Goal: Task Accomplishment & Management: Manage account settings

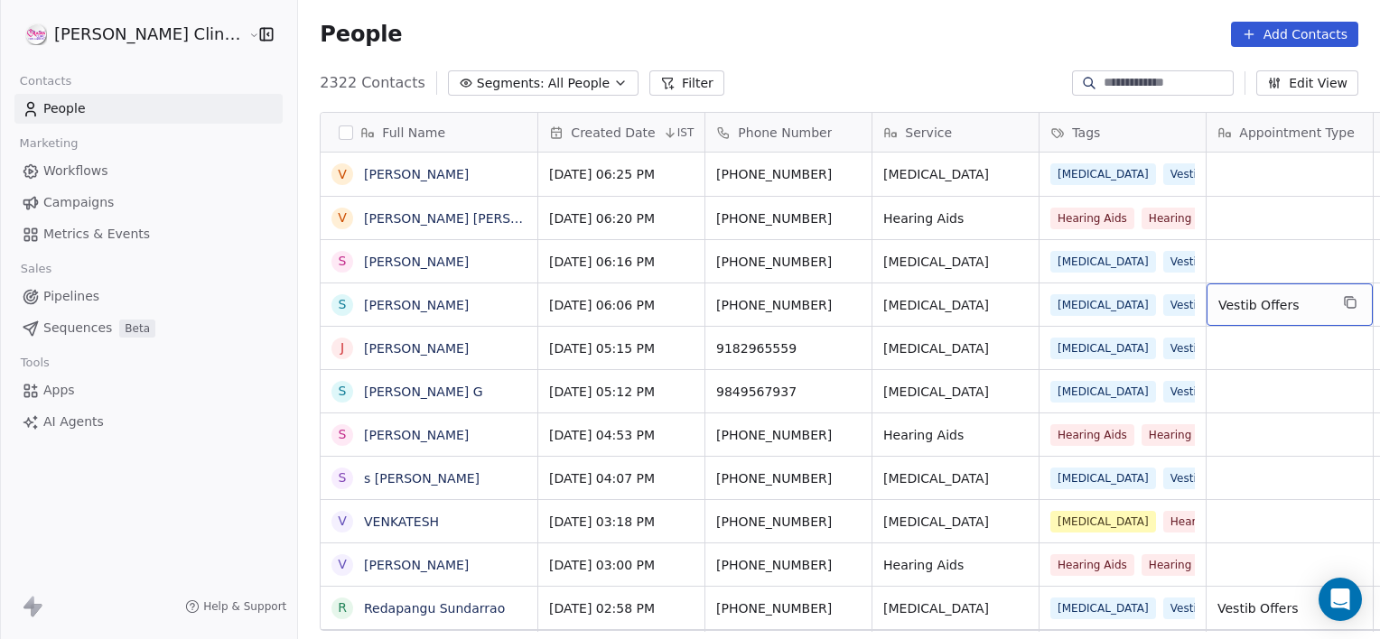
scroll to position [0, 143]
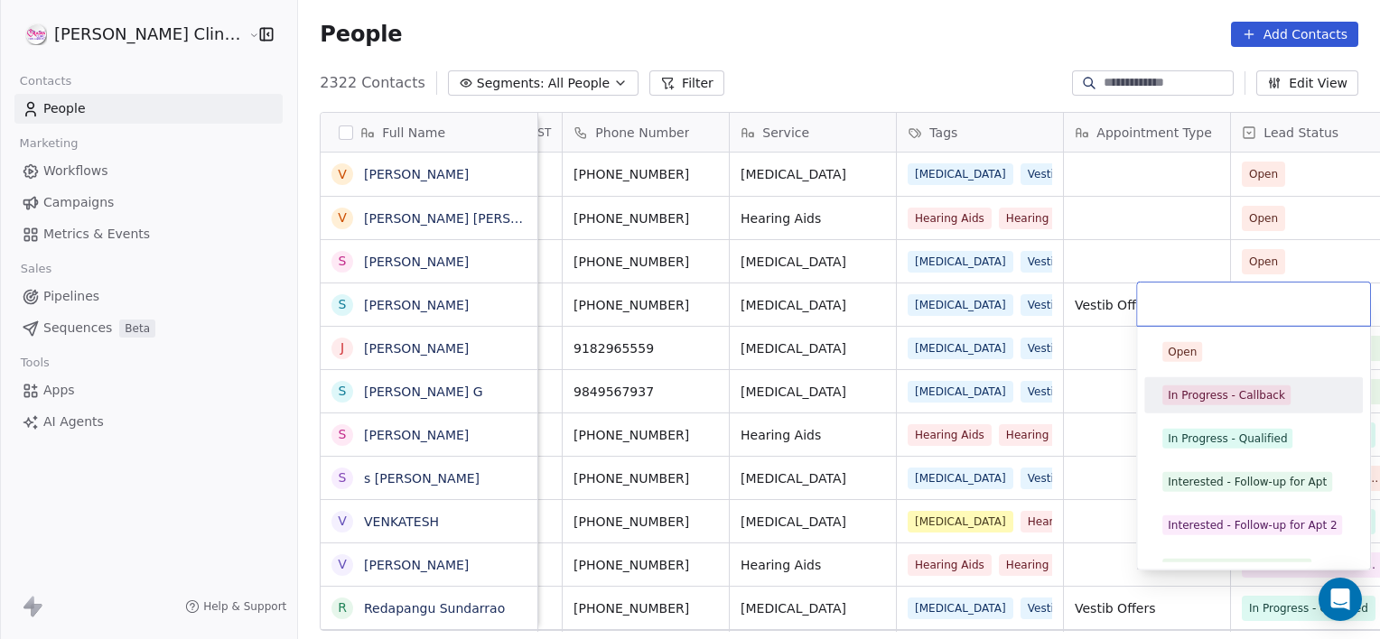
click at [1223, 397] on div "In Progress - Callback" at bounding box center [1226, 395] width 117 height 16
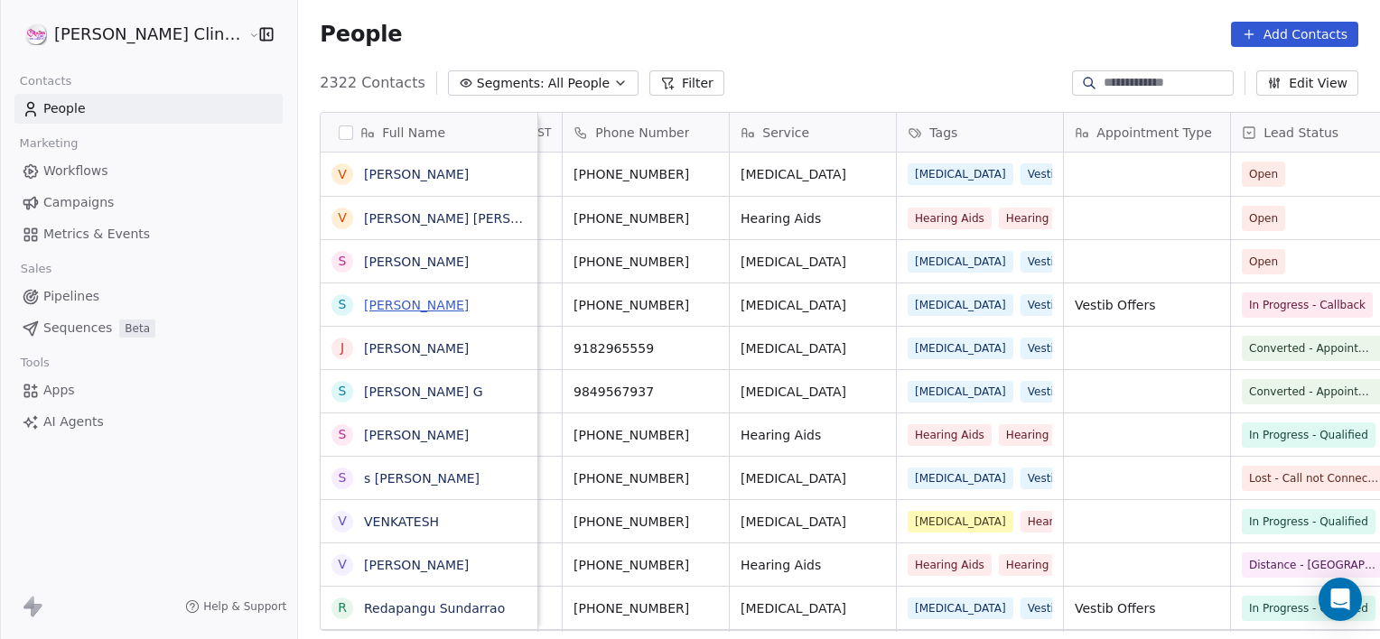
click at [388, 299] on link "[PERSON_NAME]" at bounding box center [416, 305] width 105 height 14
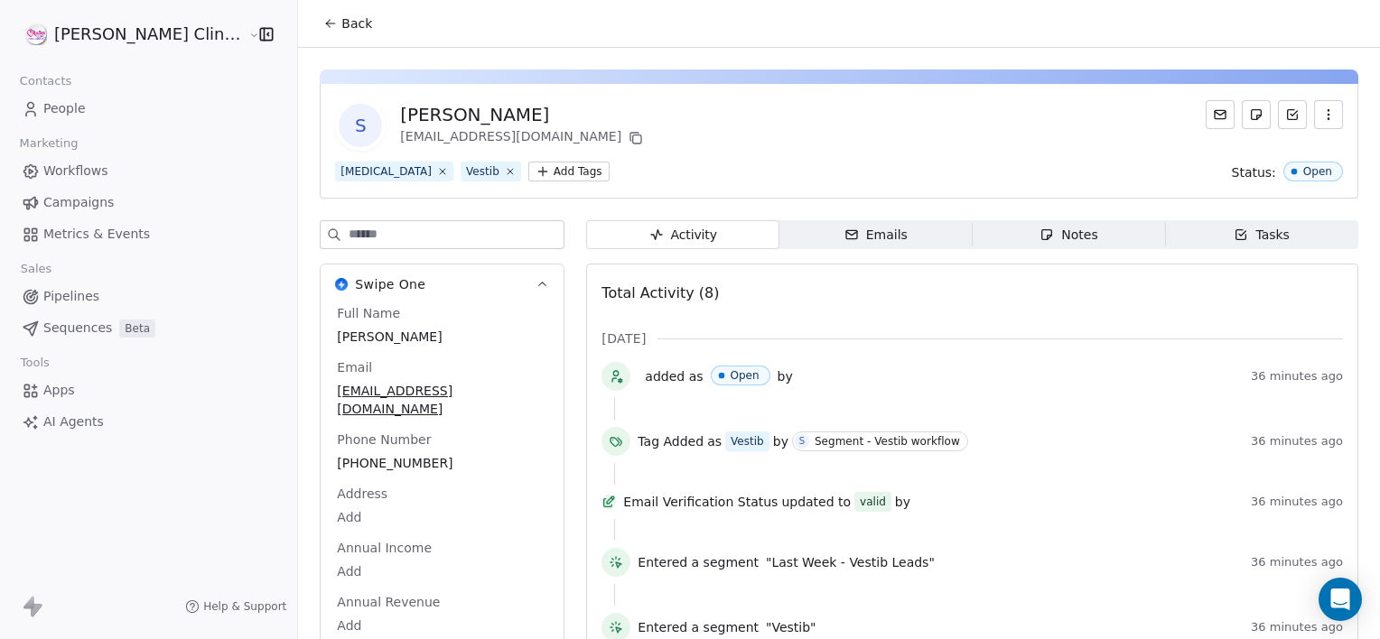
click at [1113, 224] on span "Notes Notes" at bounding box center [1069, 234] width 193 height 29
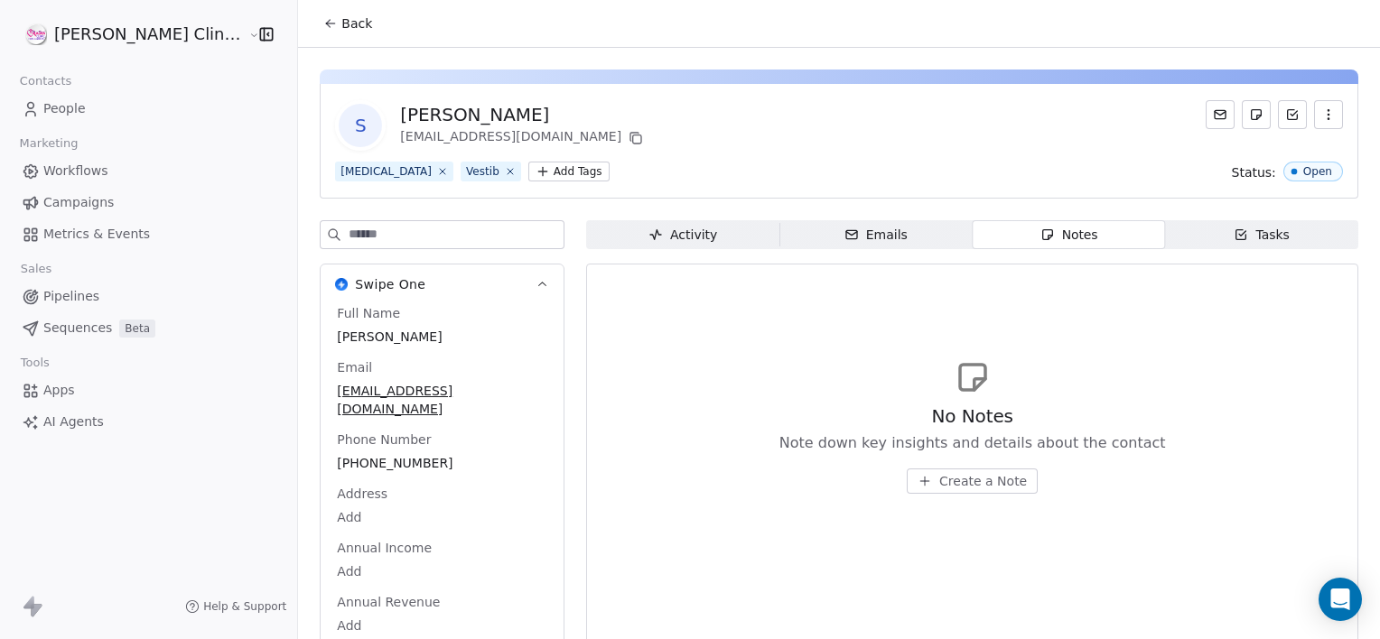
click at [950, 479] on span "Create a Note" at bounding box center [983, 481] width 88 height 18
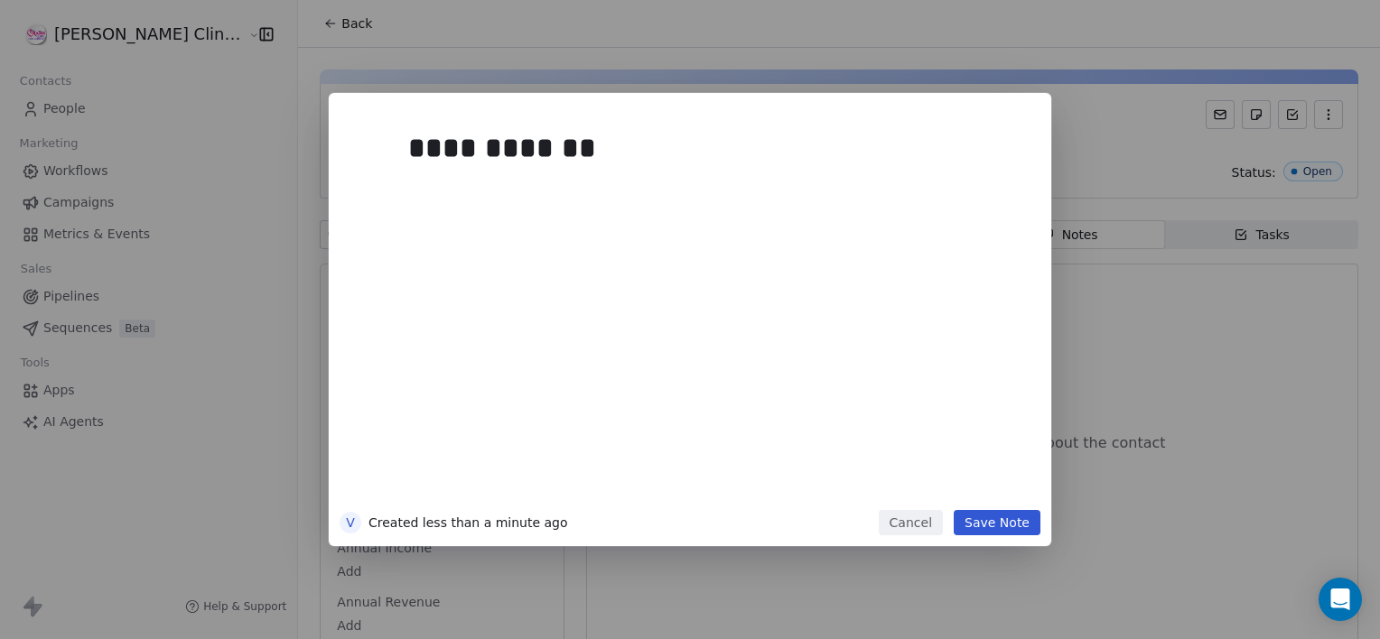
click at [957, 527] on button "Save Note" at bounding box center [997, 522] width 87 height 25
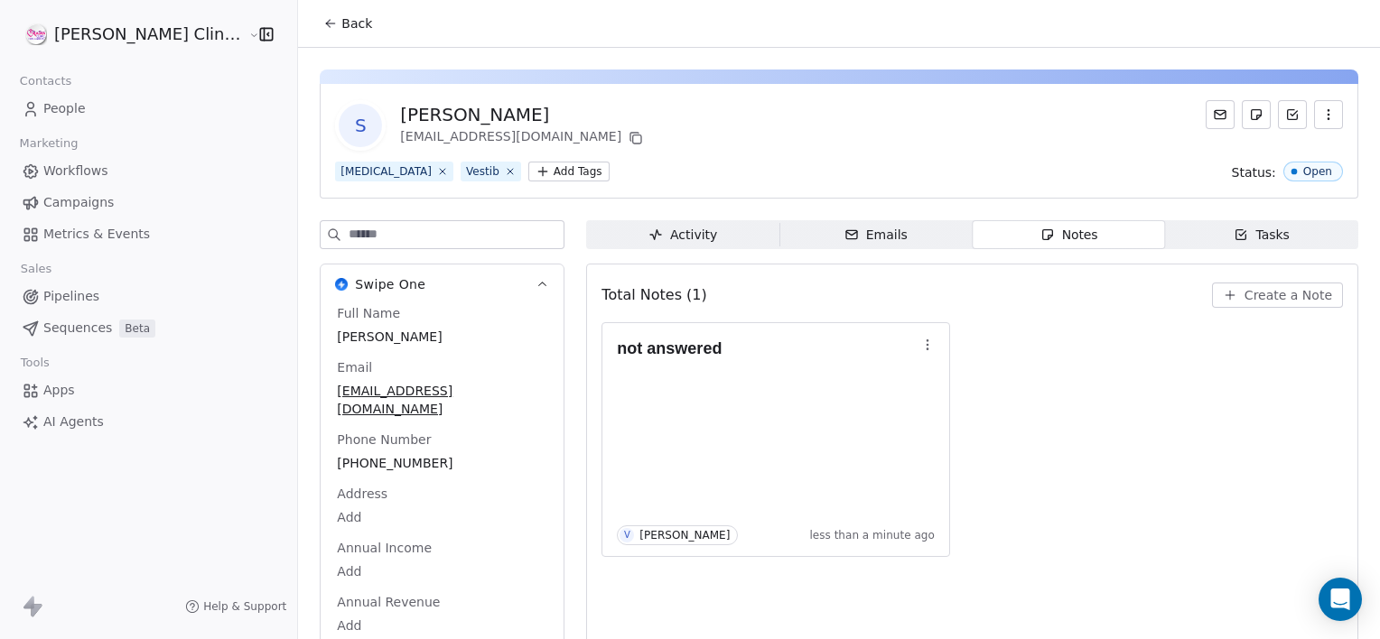
click at [341, 18] on span "Back" at bounding box center [356, 23] width 31 height 18
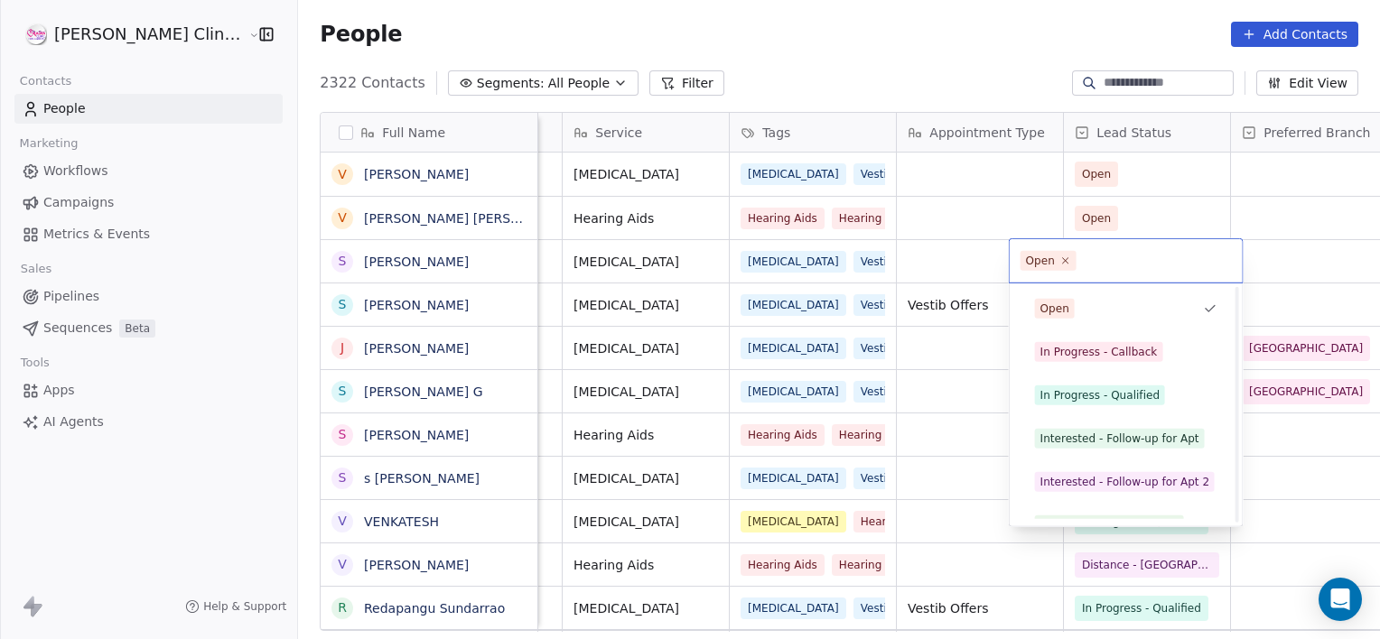
scroll to position [241, 0]
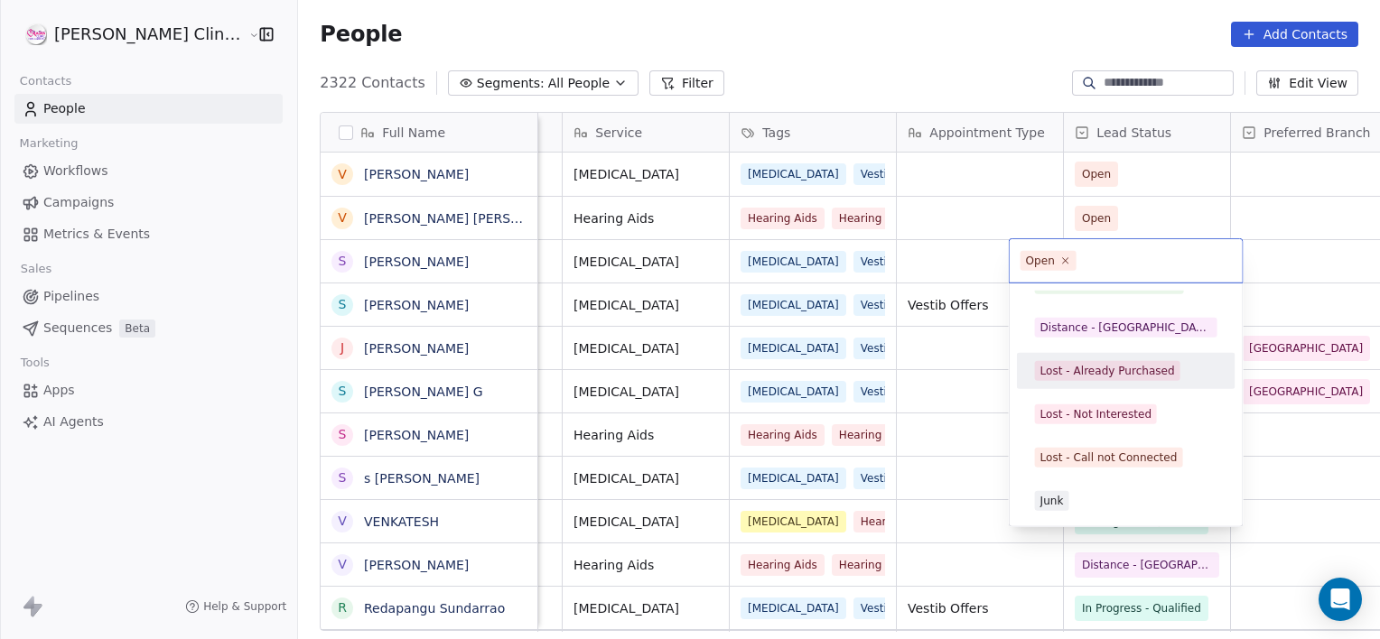
click at [952, 274] on html "[PERSON_NAME] Clinic External Contacts People Marketing Workflows Campaigns Met…" at bounding box center [690, 319] width 1380 height 639
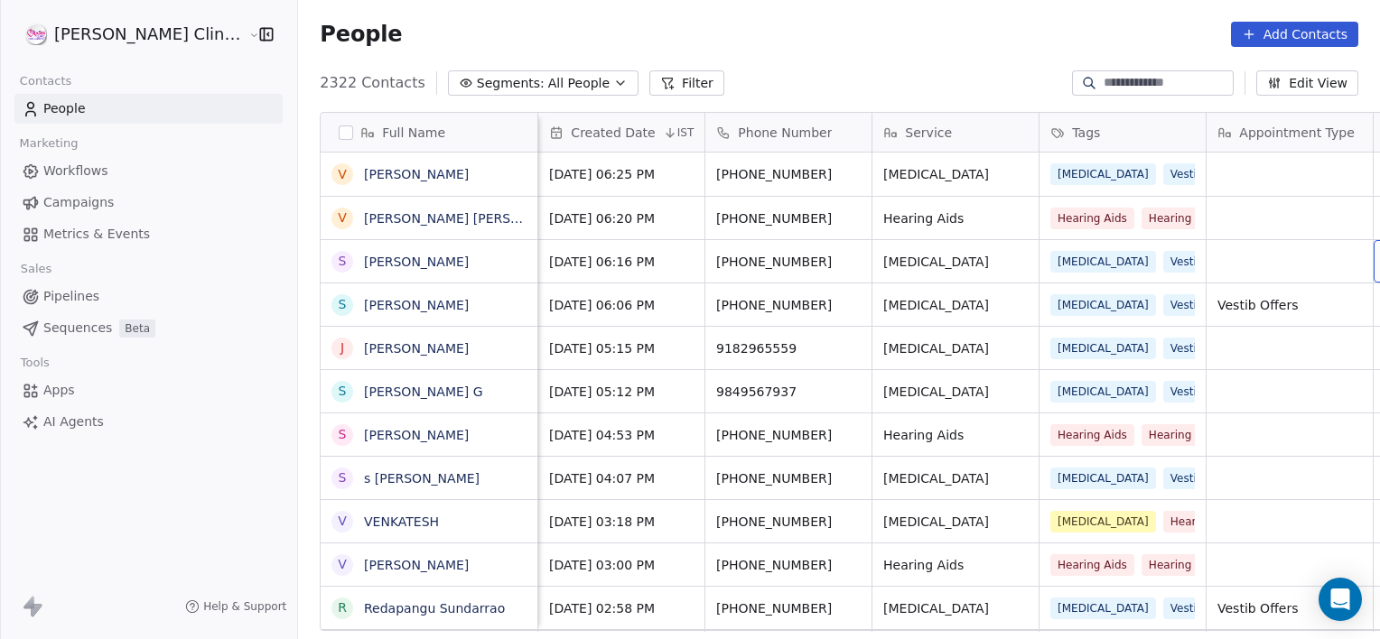
scroll to position [0, 143]
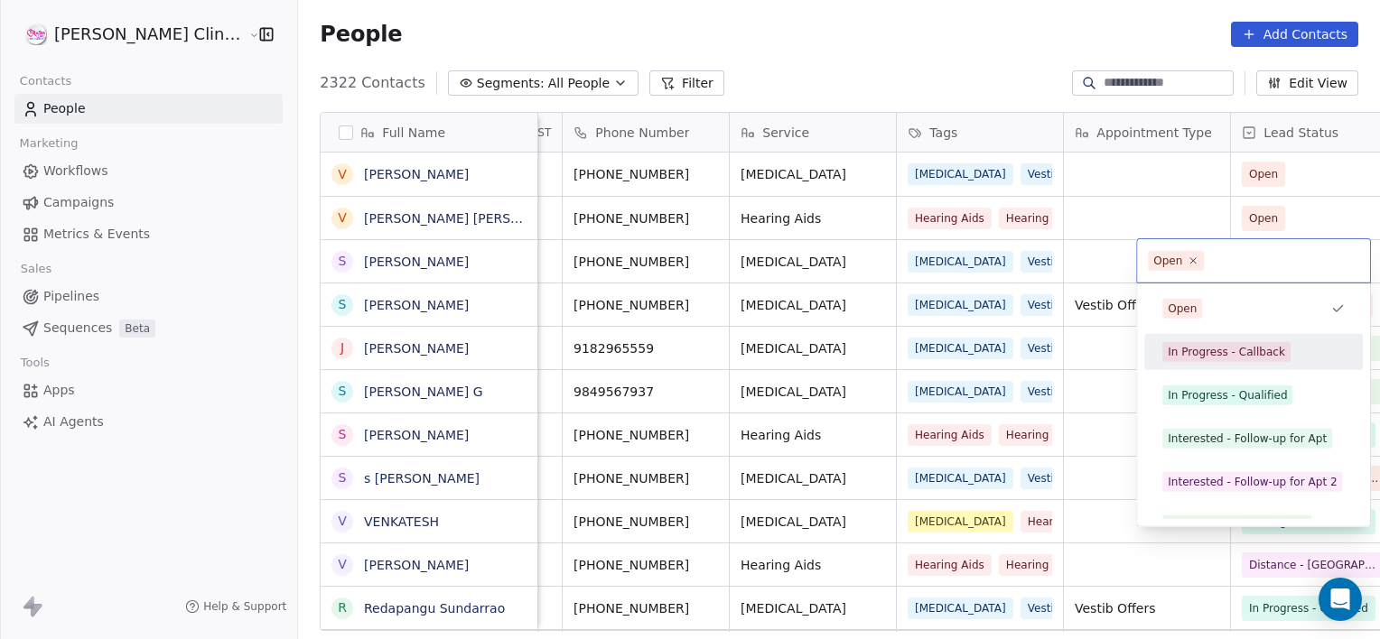
click at [1231, 344] on div "In Progress - Callback" at bounding box center [1226, 352] width 117 height 16
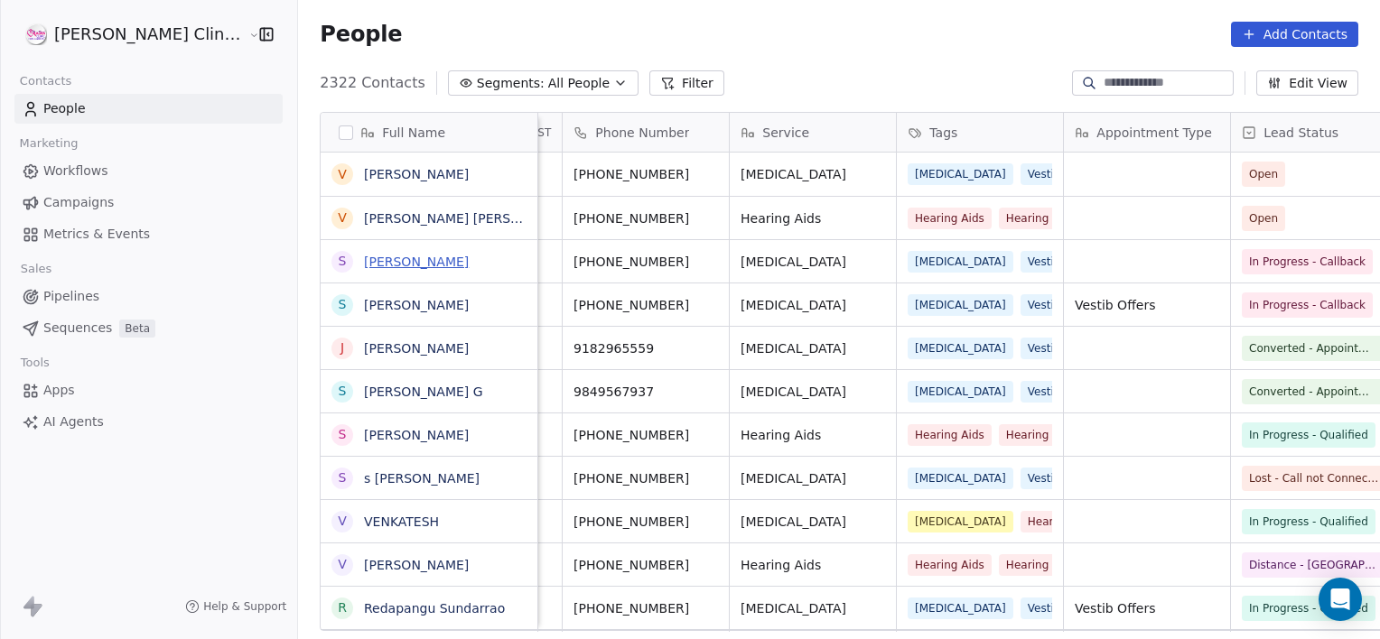
click at [364, 264] on link "[PERSON_NAME]" at bounding box center [416, 262] width 105 height 14
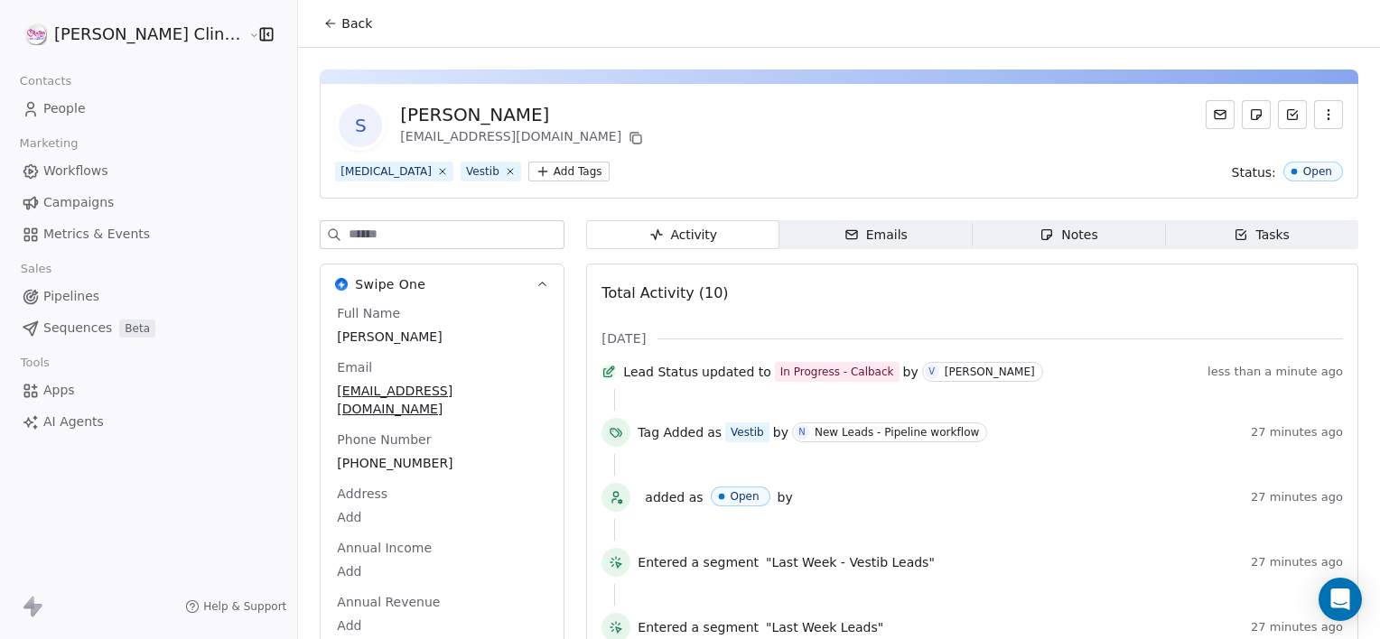
click at [312, 35] on button "Back" at bounding box center [347, 23] width 70 height 33
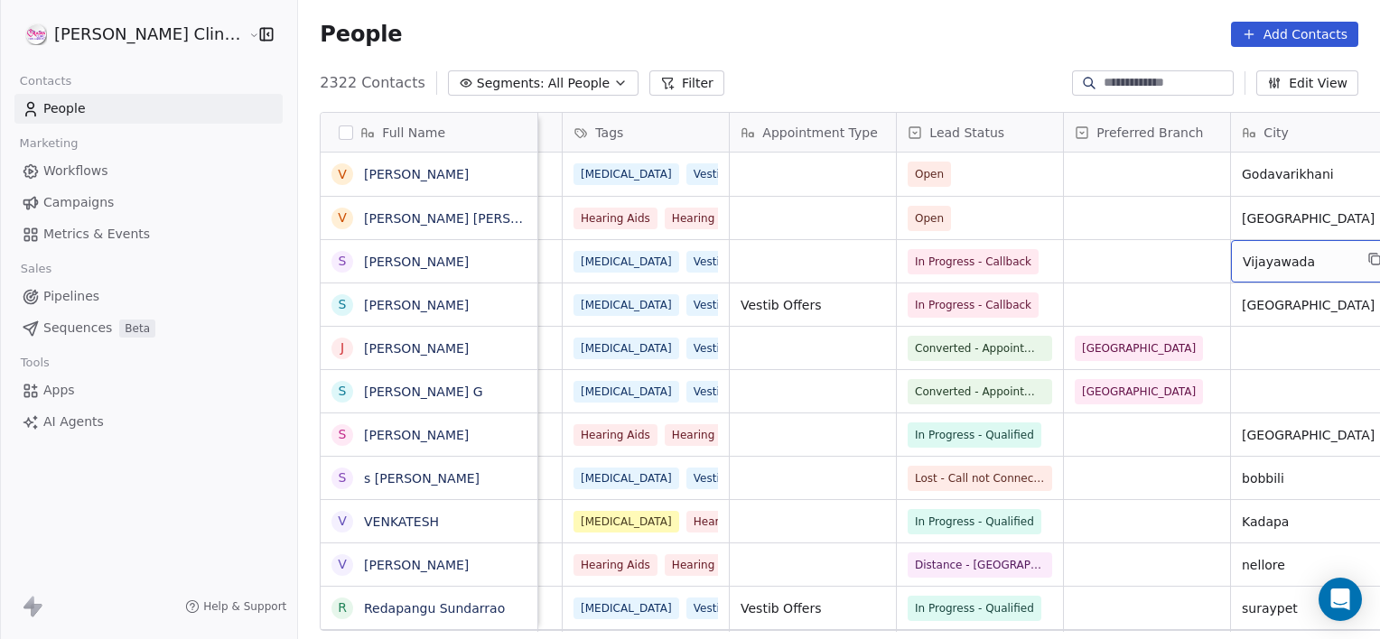
scroll to position [0, 643]
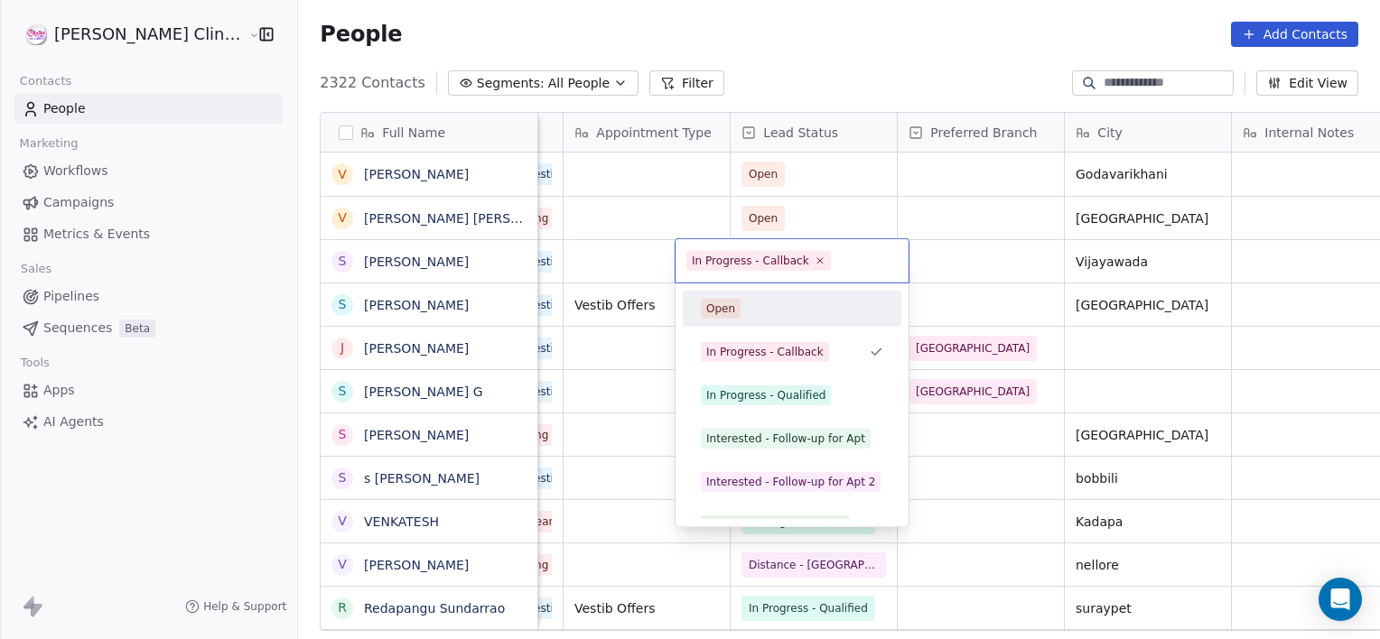
click at [596, 260] on html "[PERSON_NAME] Clinic External Contacts People Marketing Workflows Campaigns Met…" at bounding box center [690, 319] width 1380 height 639
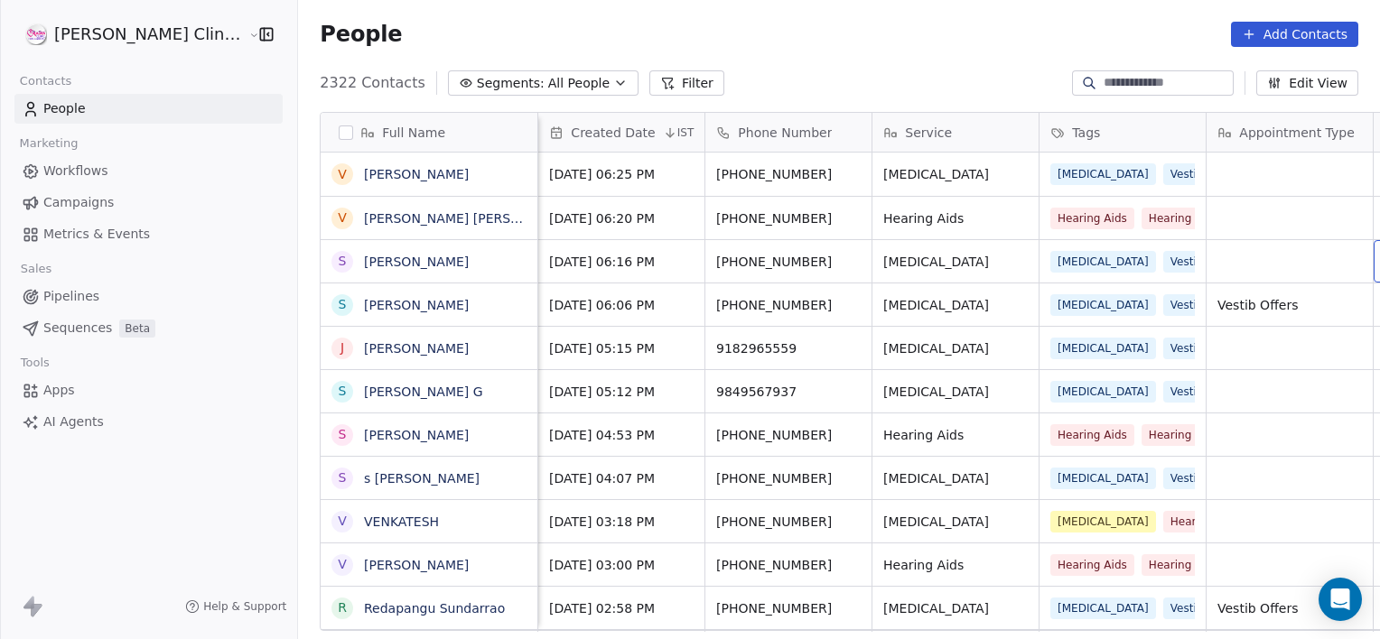
scroll to position [0, 143]
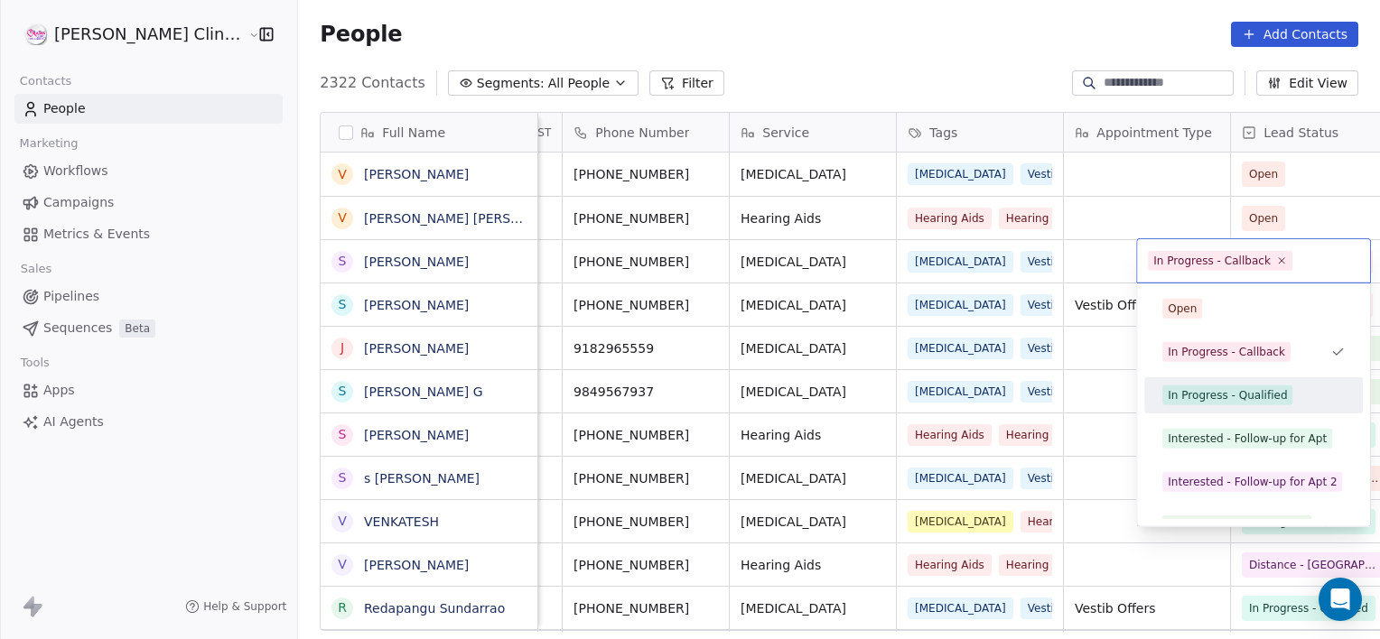
click at [1263, 390] on div "In Progress - Qualified" at bounding box center [1227, 395] width 119 height 16
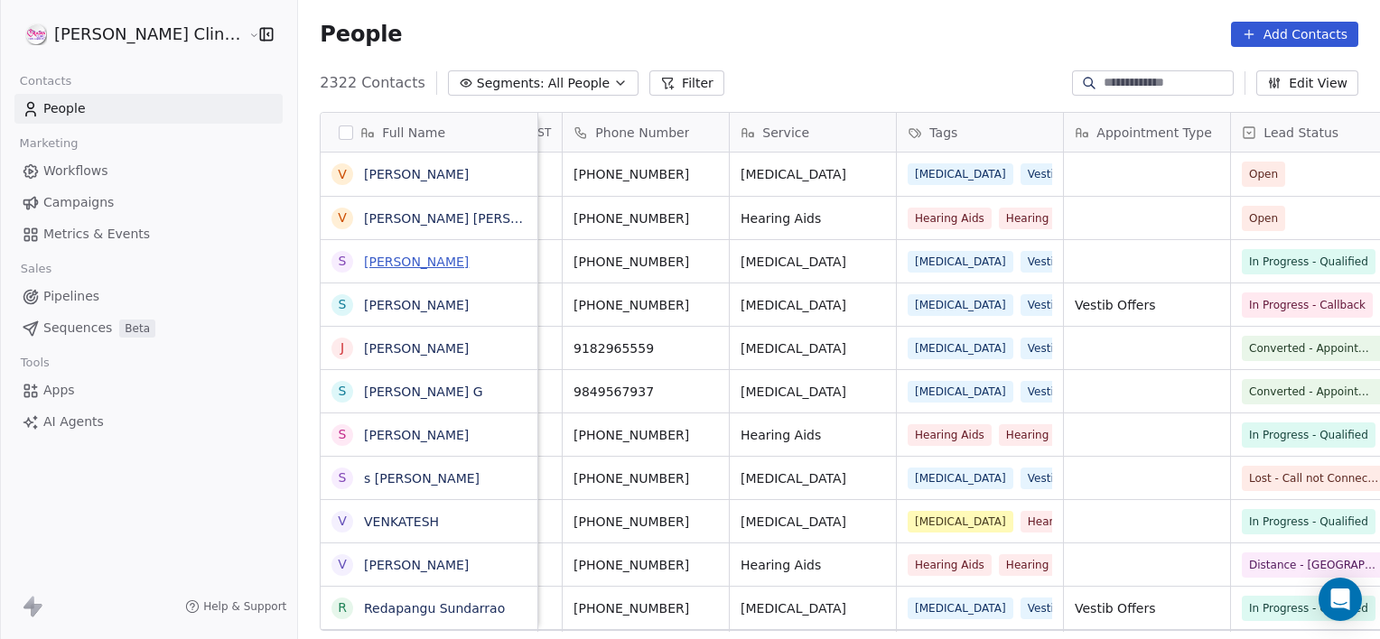
click at [364, 263] on link "[PERSON_NAME]" at bounding box center [416, 262] width 105 height 14
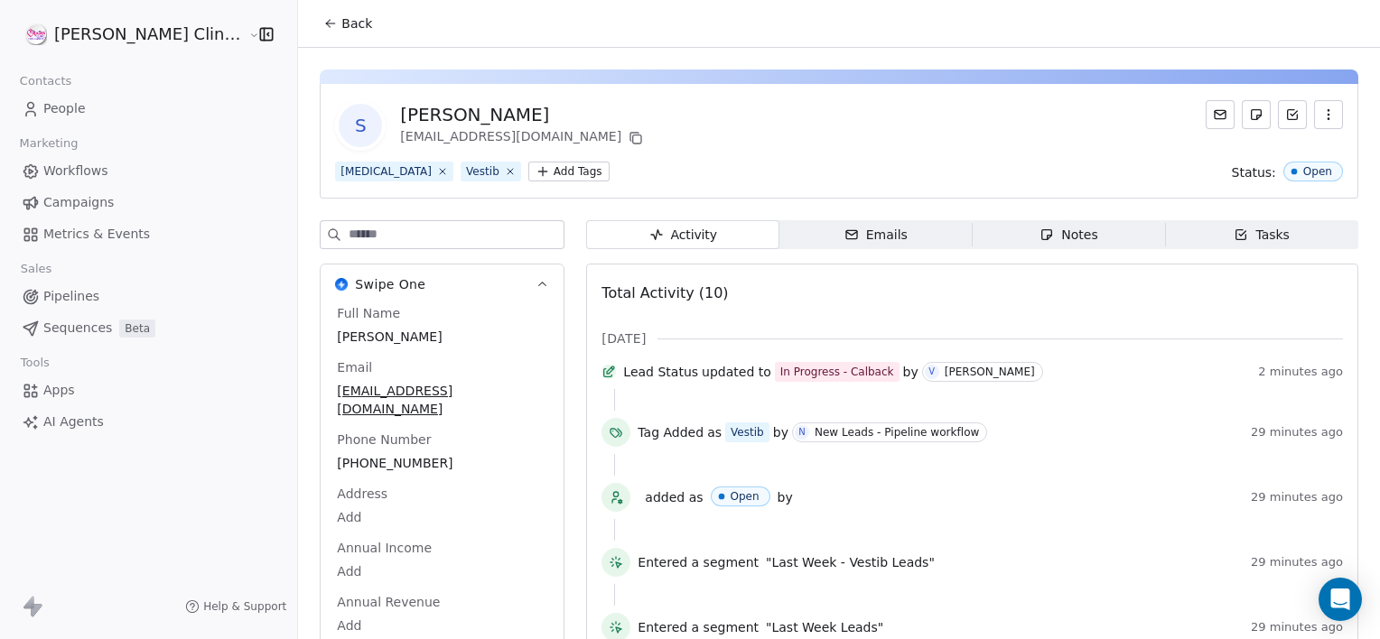
click at [1261, 229] on div "Tasks" at bounding box center [1262, 235] width 56 height 19
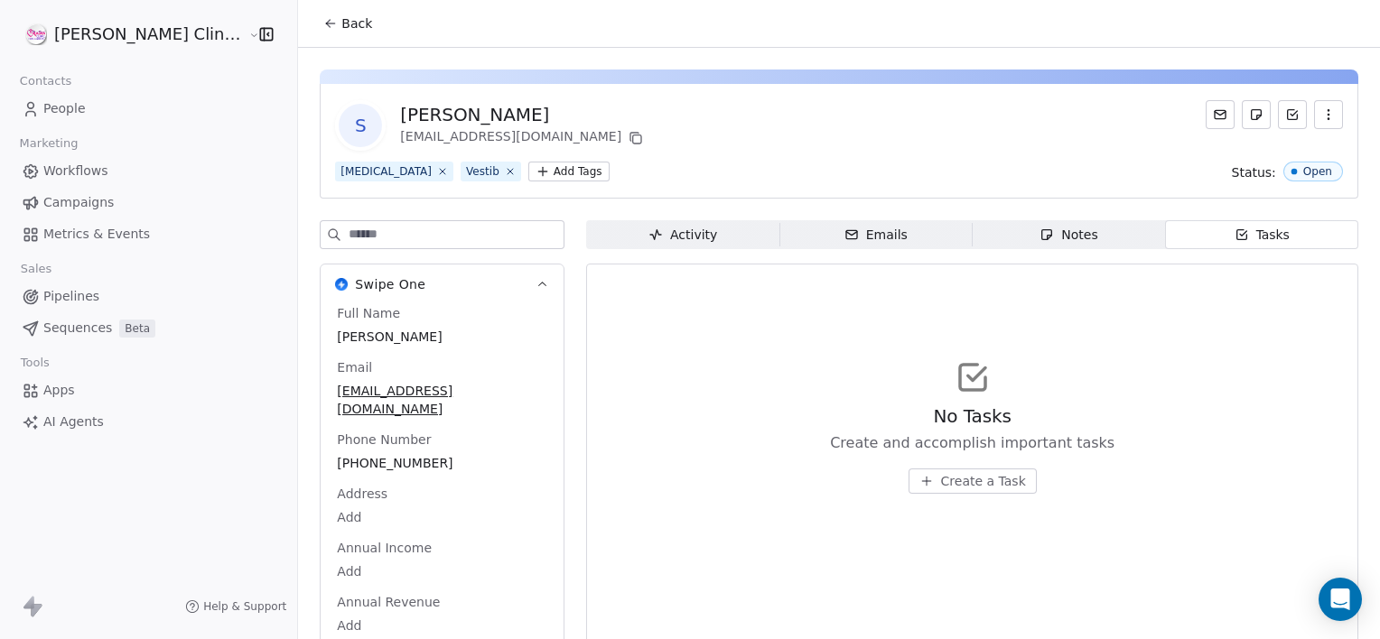
click at [939, 471] on button "Create a Task" at bounding box center [973, 481] width 128 height 25
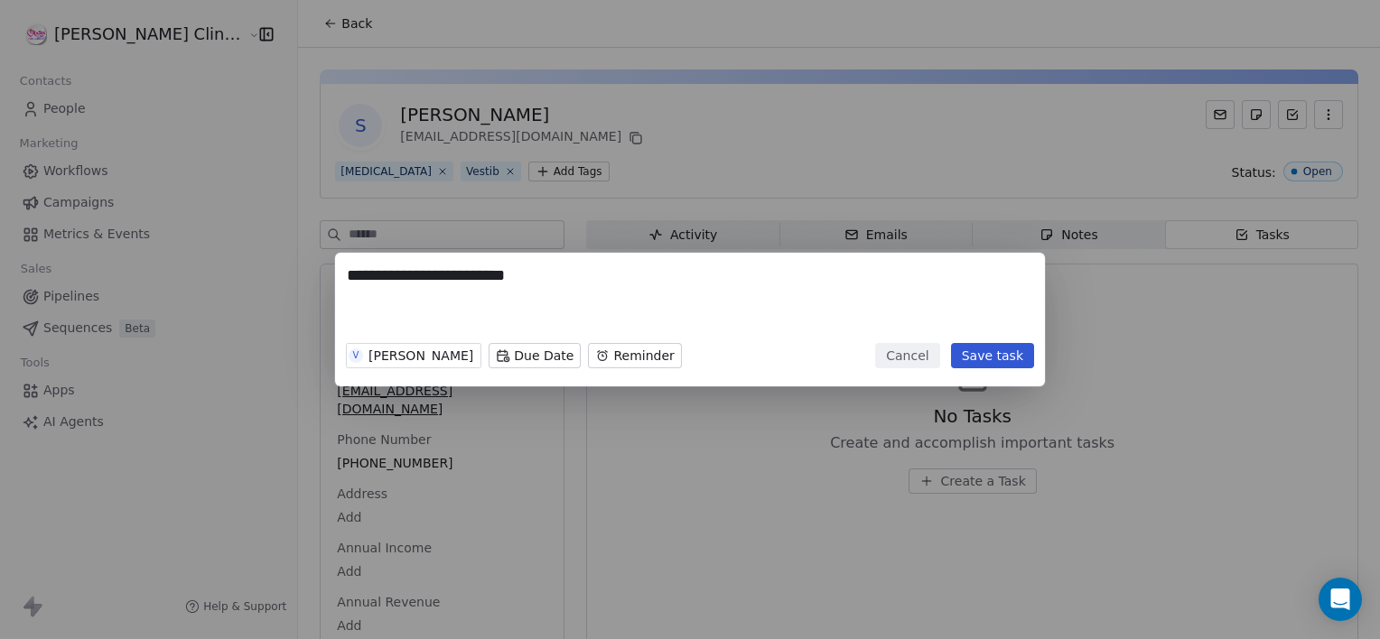
type textarea "**********"
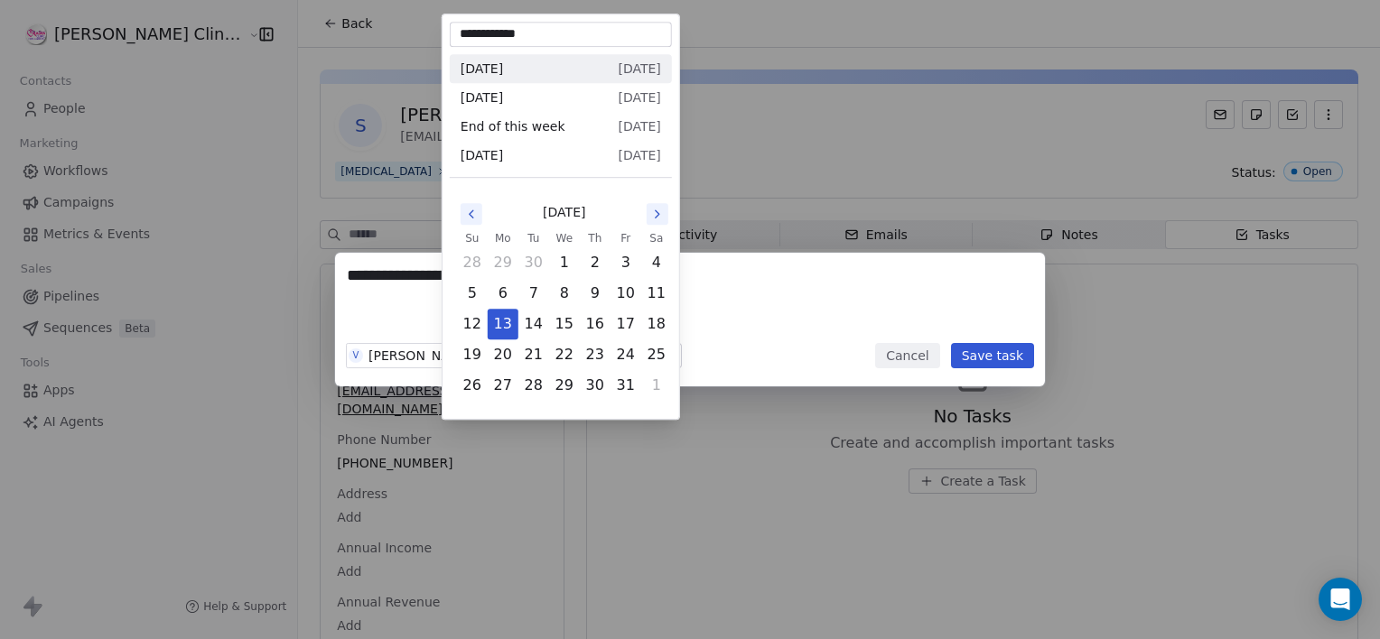
click at [471, 357] on body "**********" at bounding box center [690, 319] width 1380 height 639
click at [586, 324] on button "16" at bounding box center [595, 324] width 29 height 29
type input "**********"
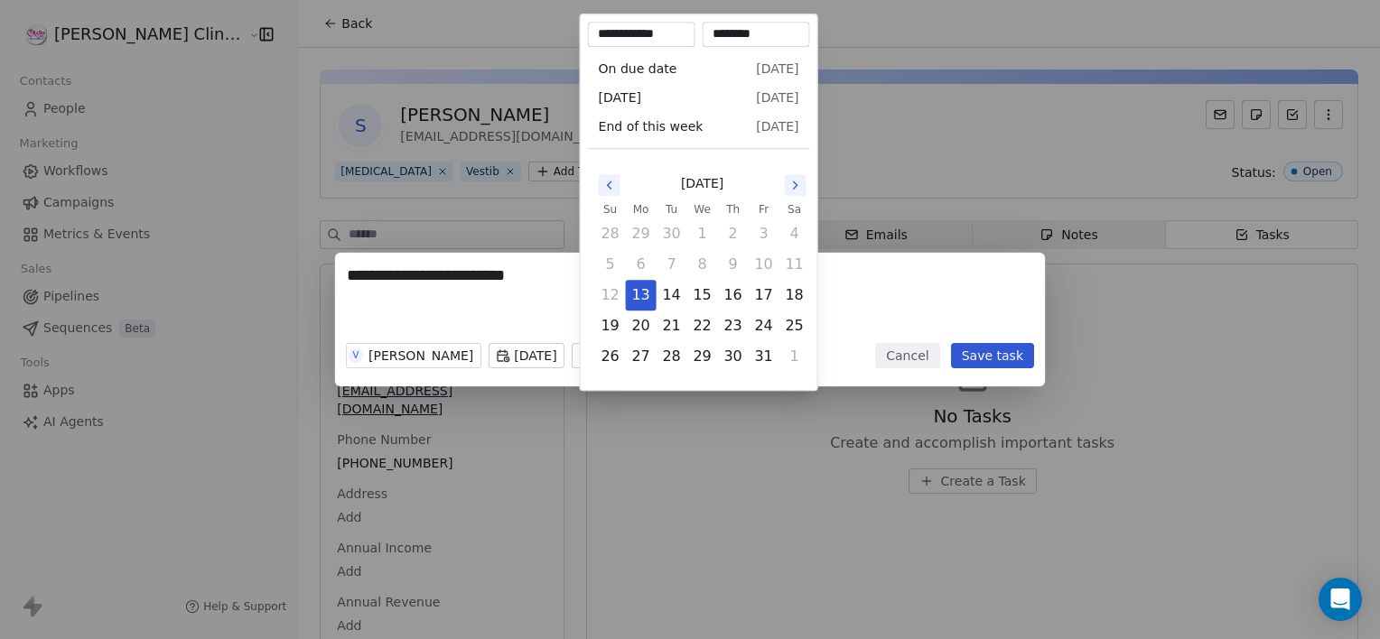
click at [618, 354] on body "**********" at bounding box center [690, 319] width 1380 height 639
click at [732, 293] on button "16" at bounding box center [733, 295] width 29 height 29
type input "**********"
click at [974, 368] on div "**********" at bounding box center [690, 320] width 1380 height 134
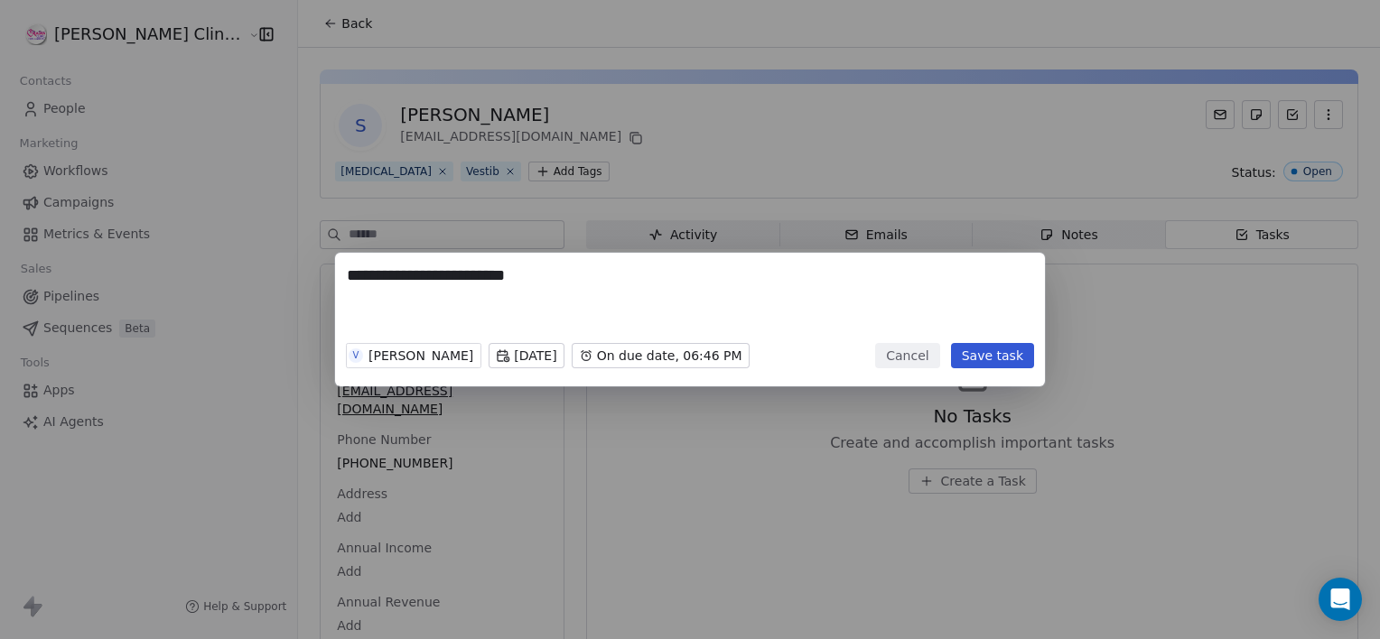
click at [971, 359] on button "Save task" at bounding box center [992, 355] width 83 height 25
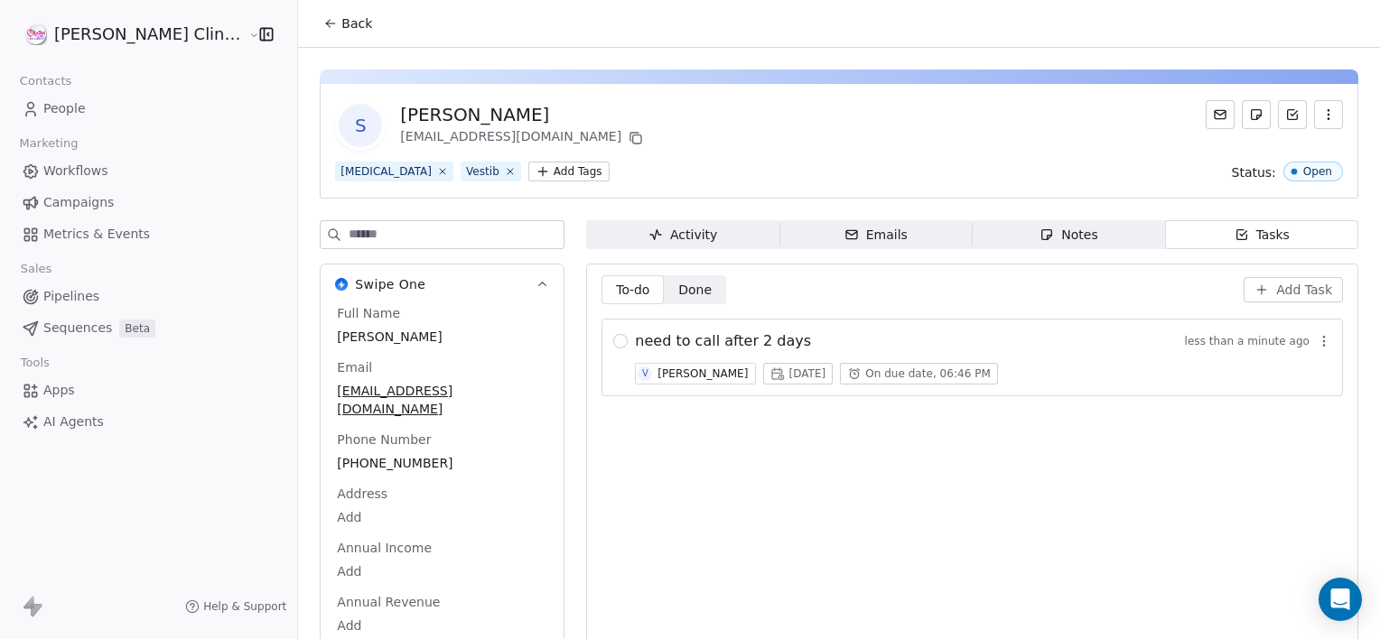
click at [341, 23] on span "Back" at bounding box center [356, 23] width 31 height 18
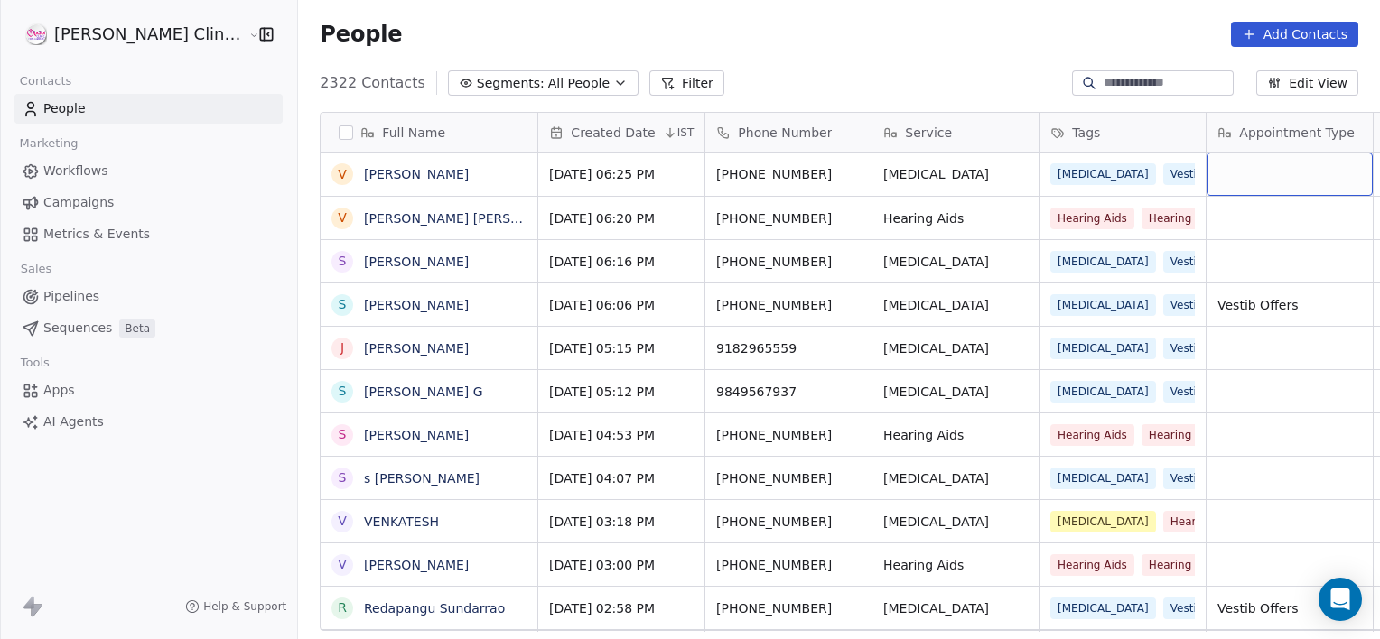
scroll to position [0, 143]
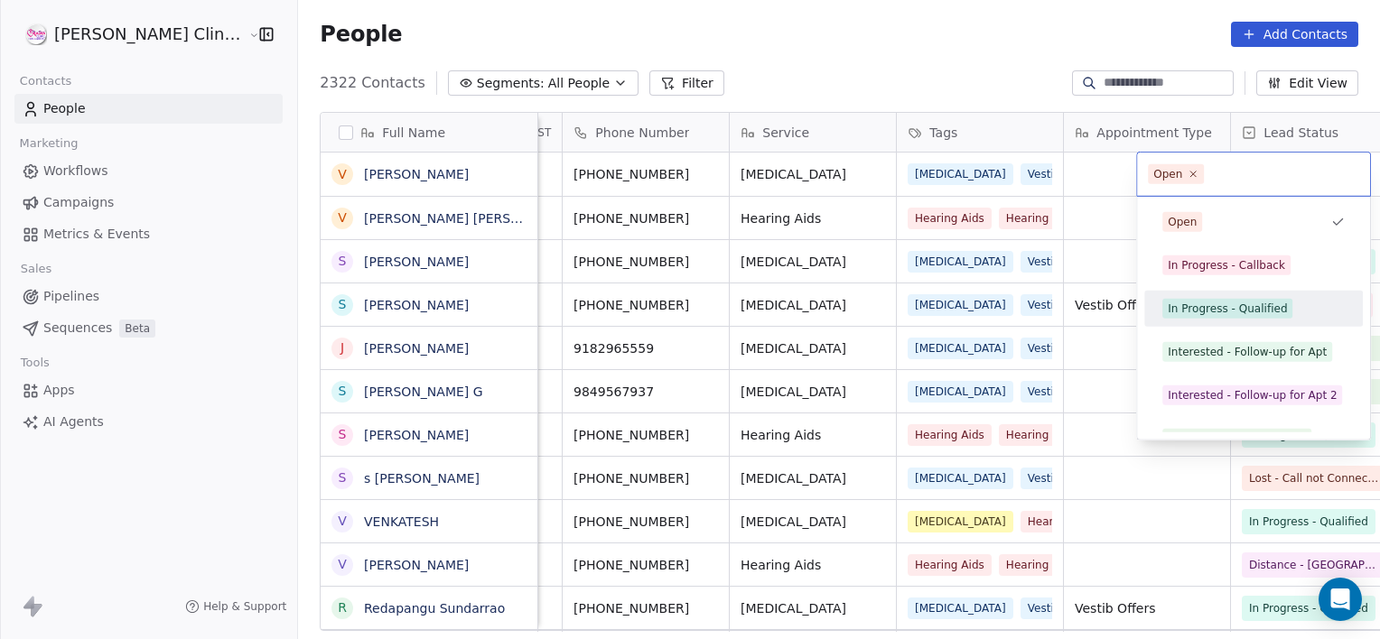
click at [1208, 307] on div "In Progress - Qualified" at bounding box center [1227, 309] width 119 height 16
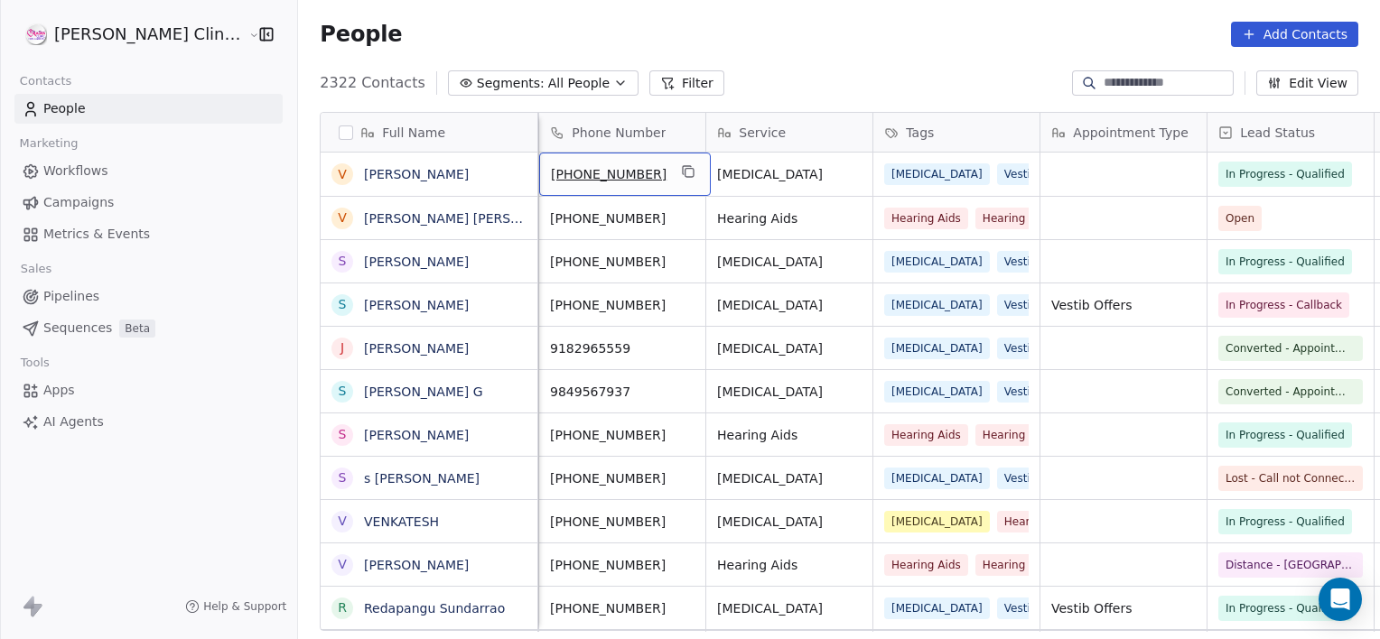
scroll to position [0, 0]
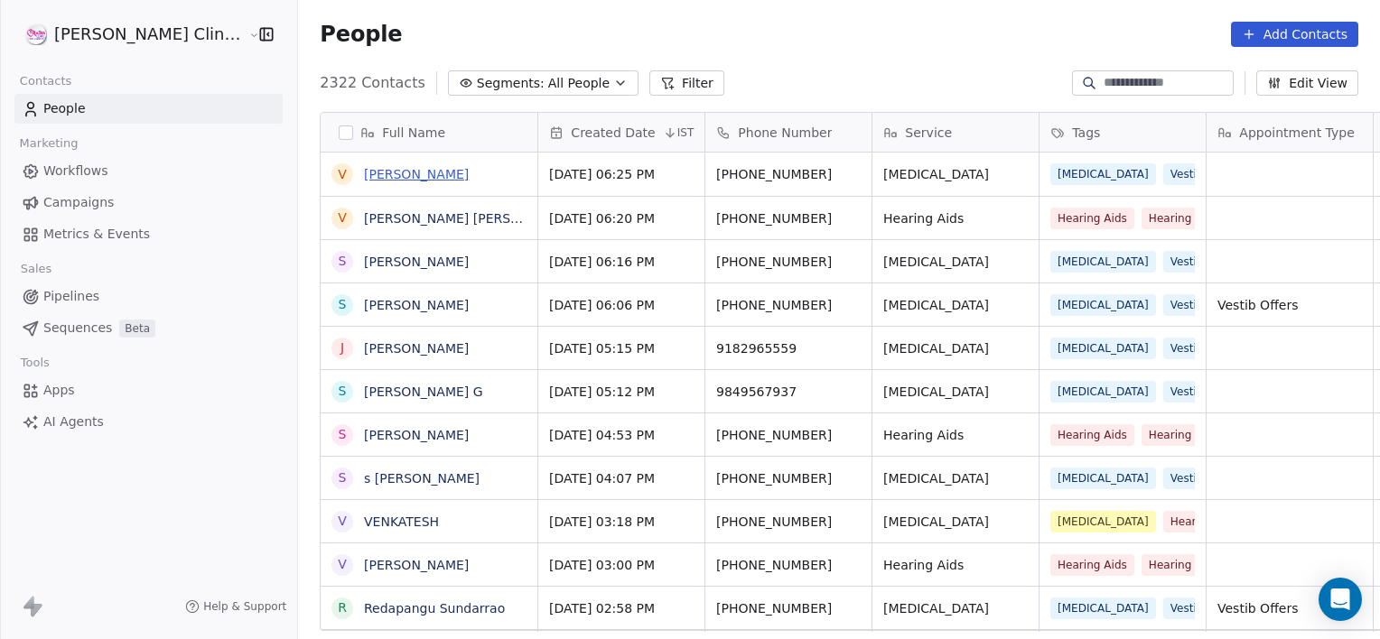
click at [366, 177] on link "[PERSON_NAME]" at bounding box center [416, 174] width 105 height 14
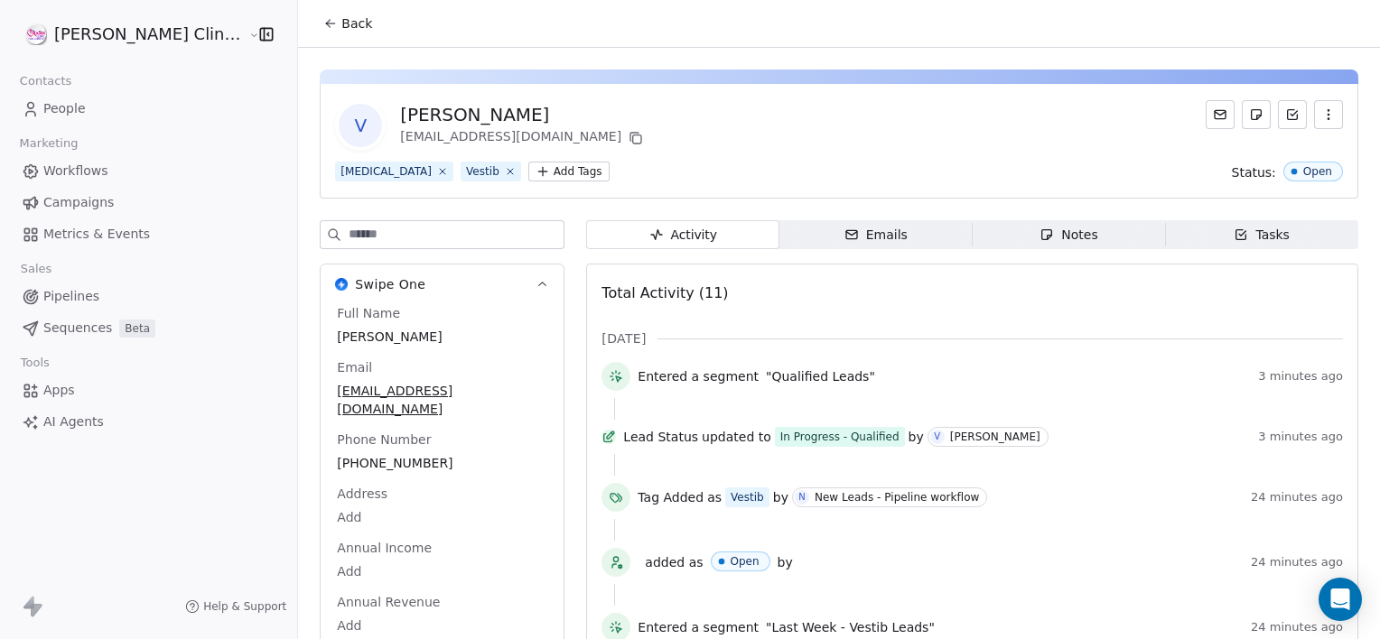
click at [996, 228] on span "Notes Notes" at bounding box center [1069, 234] width 193 height 29
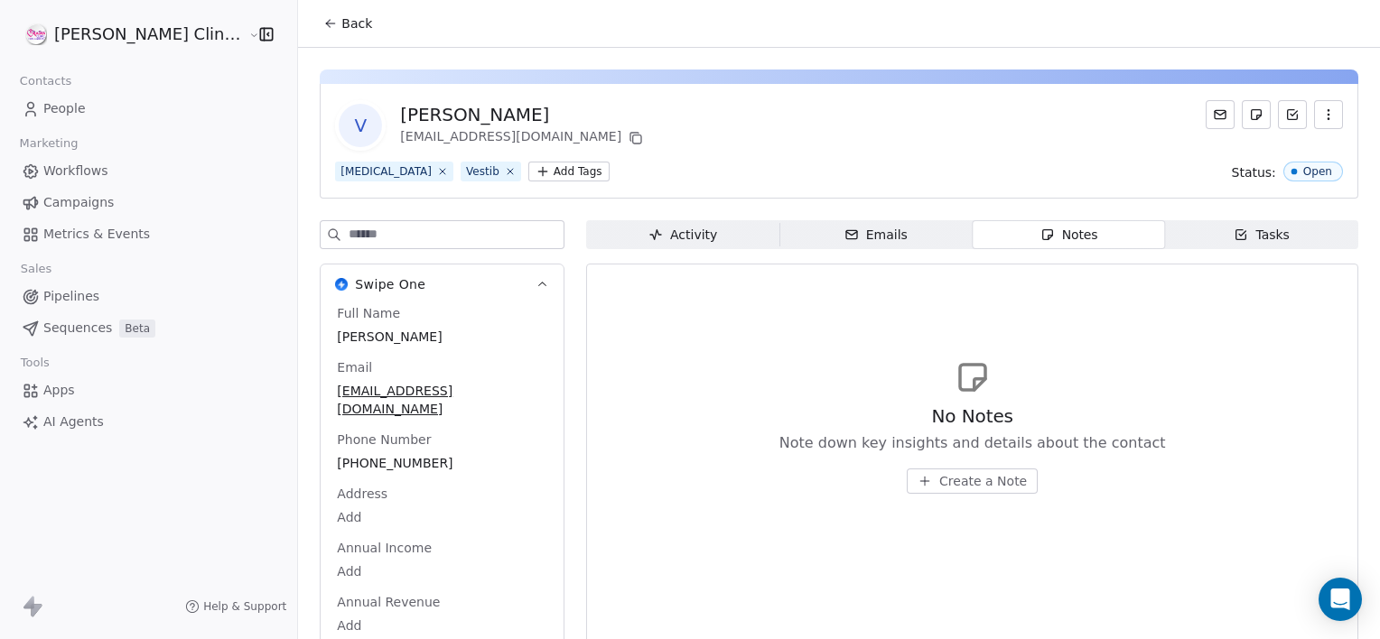
click at [918, 479] on icon "button" at bounding box center [925, 481] width 14 height 14
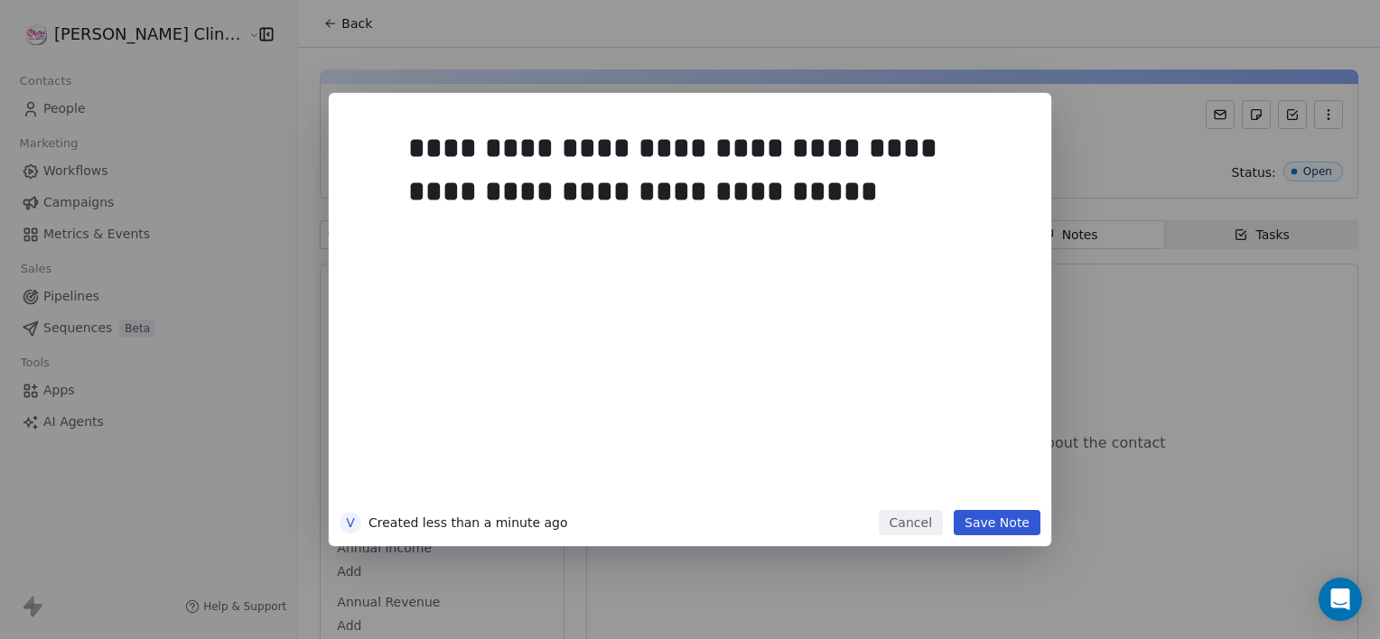
click at [999, 526] on button "Save Note" at bounding box center [997, 522] width 87 height 25
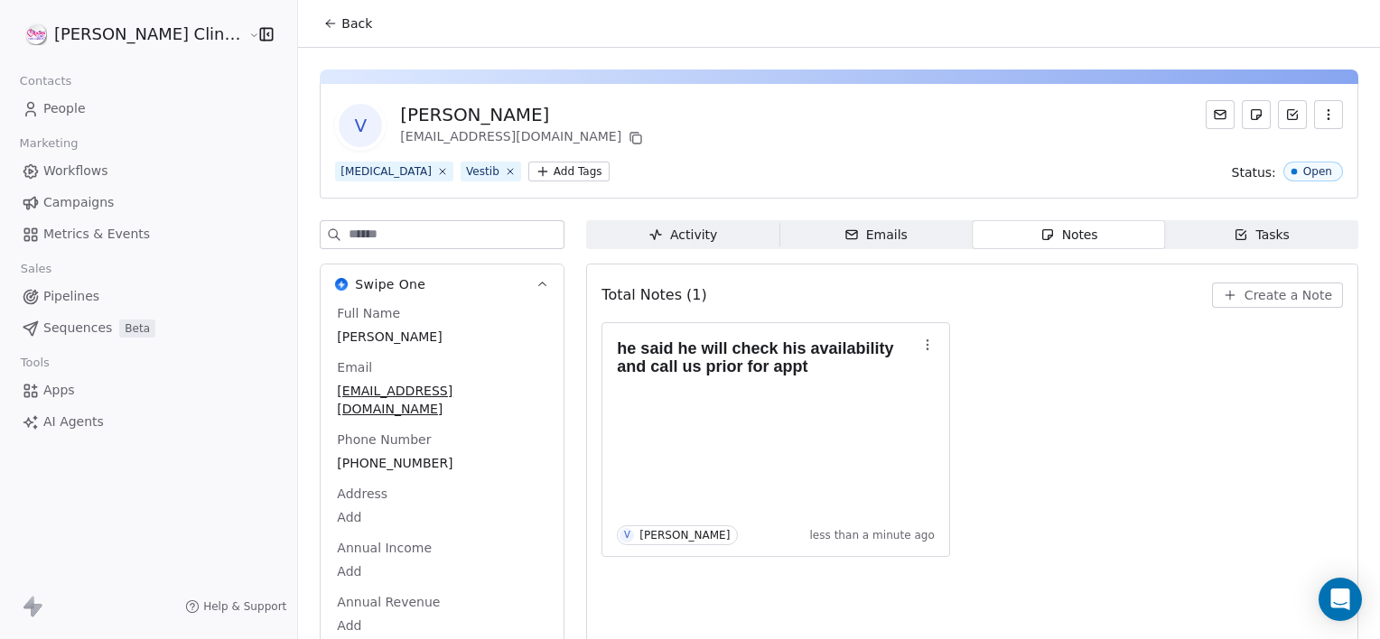
click at [341, 29] on span "Back" at bounding box center [356, 23] width 31 height 18
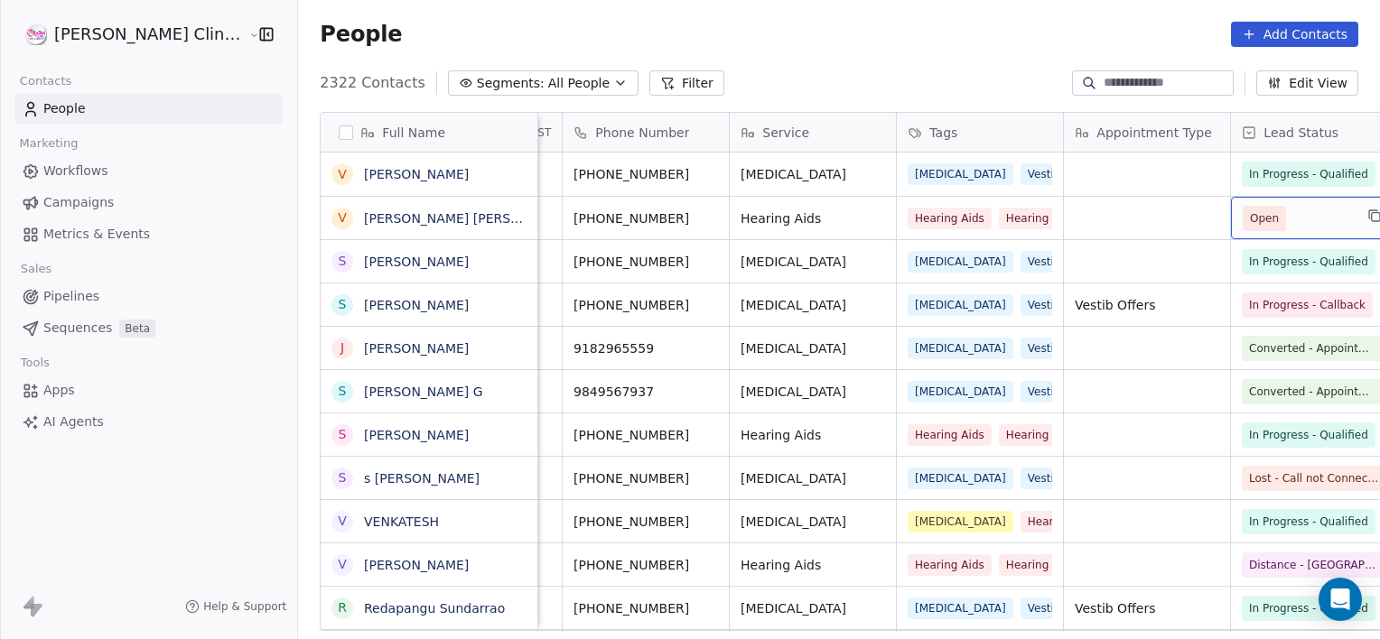
scroll to position [0, 310]
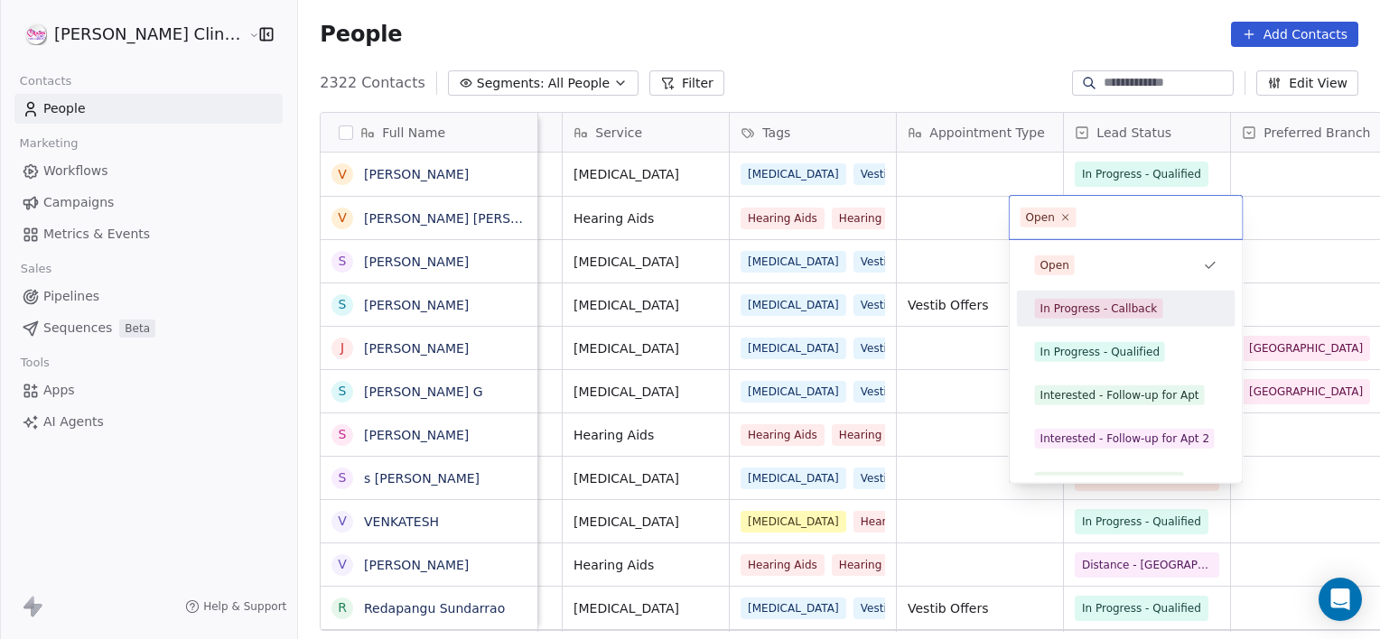
click at [1021, 318] on div "In Progress - Callback" at bounding box center [1126, 309] width 219 height 36
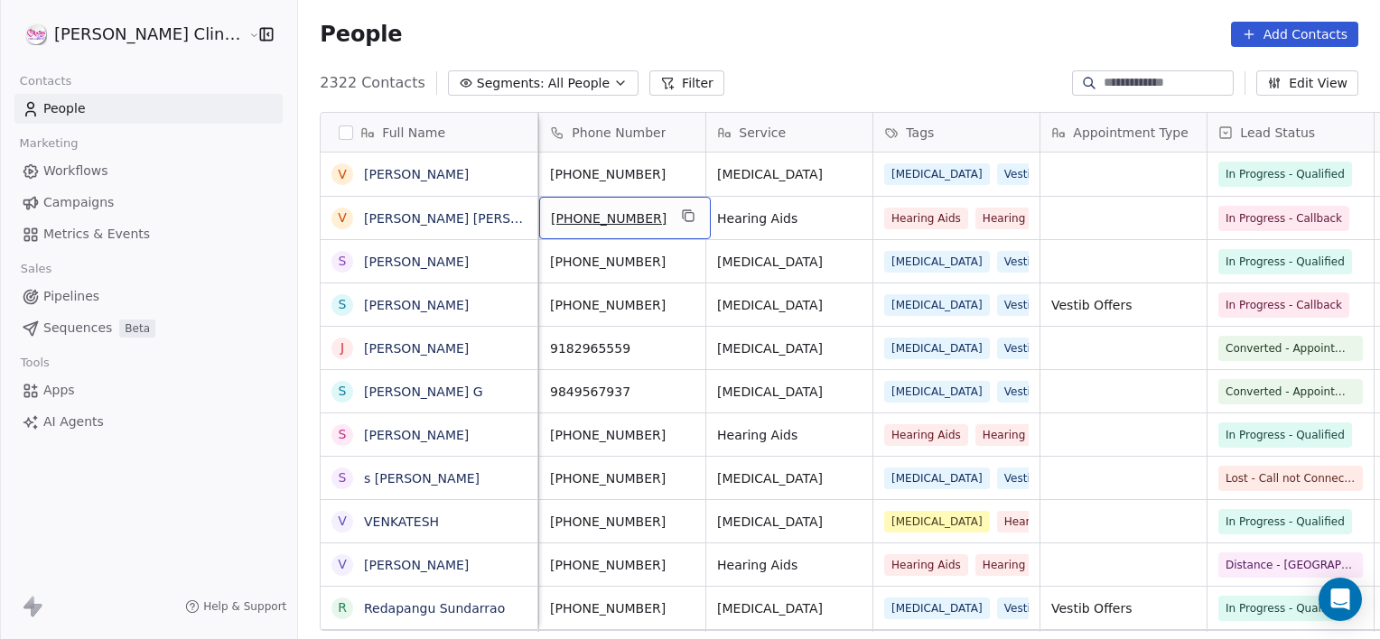
scroll to position [0, 0]
